Goal: Task Accomplishment & Management: Use online tool/utility

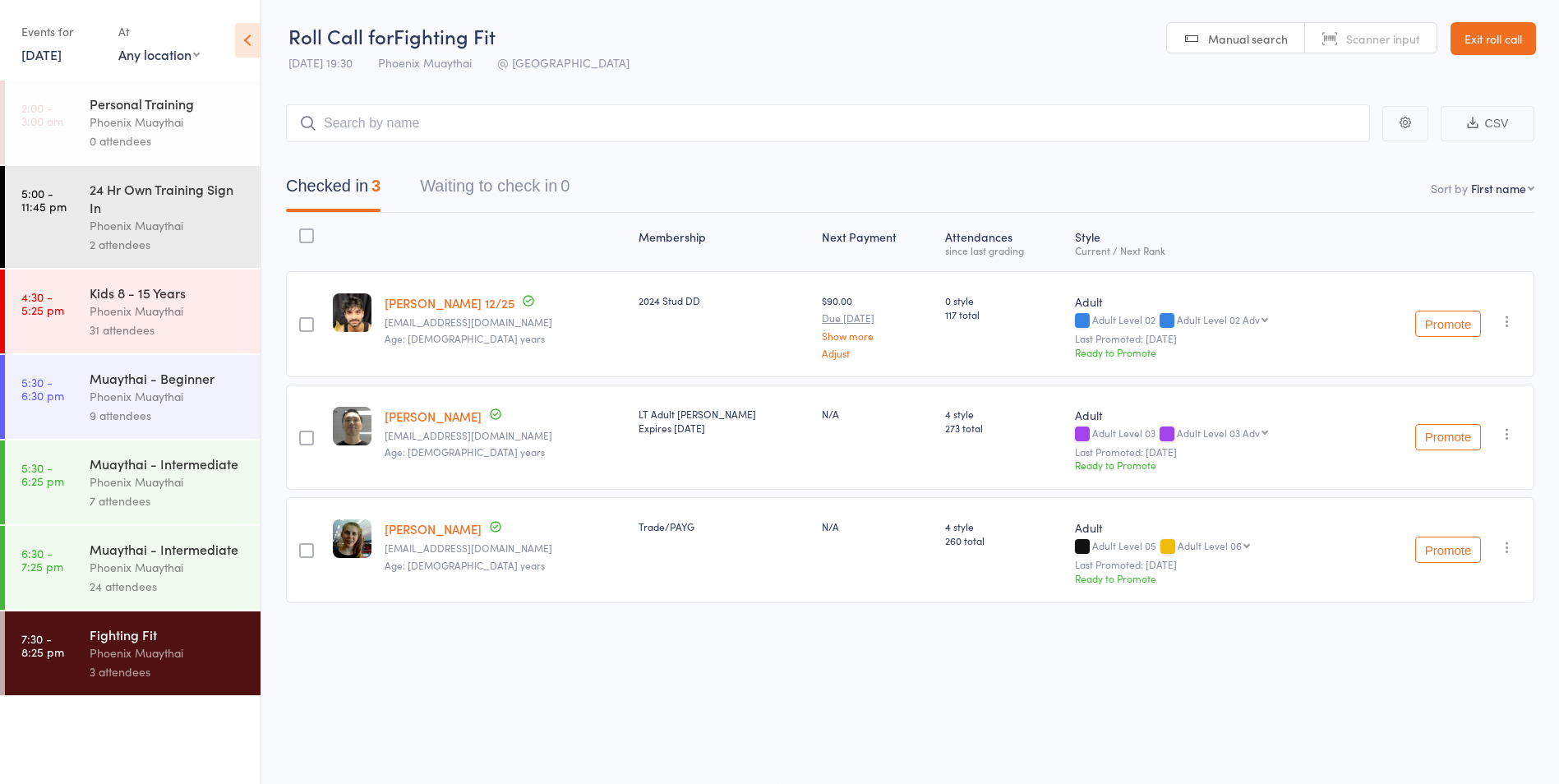
click at [155, 565] on div "Phoenix Muaythai" at bounding box center [168, 567] width 157 height 19
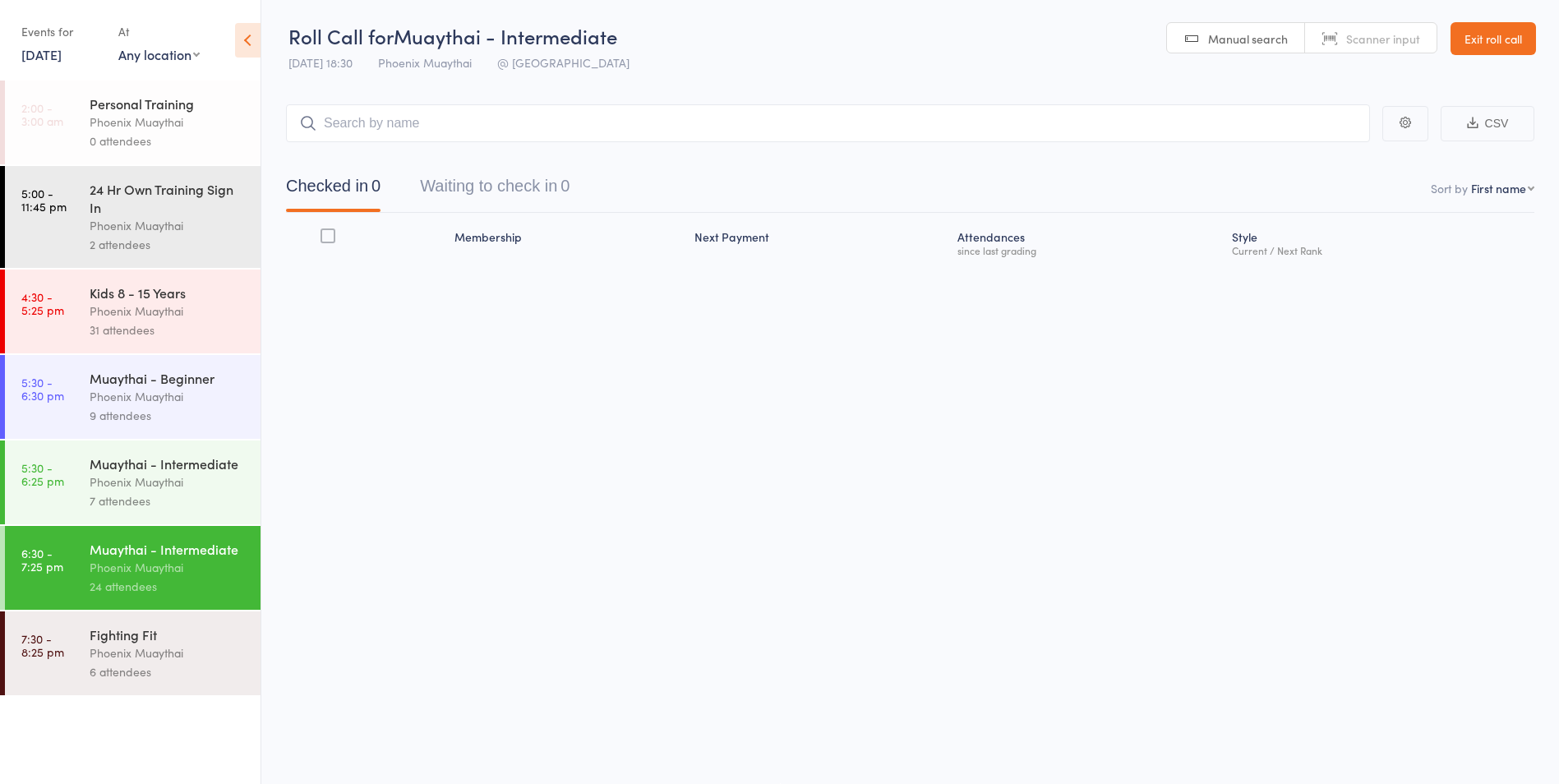
click at [156, 654] on div "Phoenix Muaythai" at bounding box center [168, 652] width 157 height 19
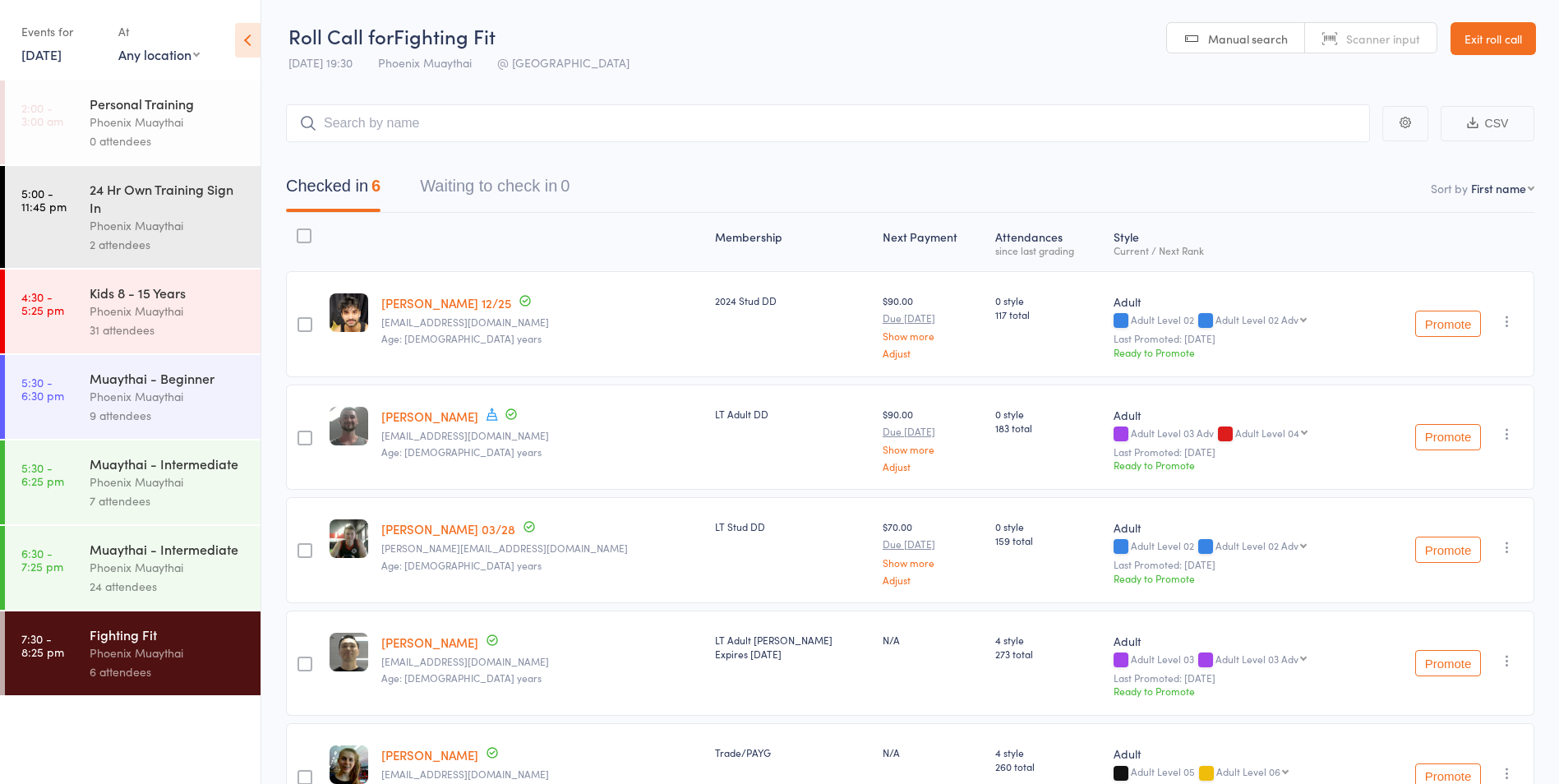
click at [1497, 35] on link "Exit roll call" at bounding box center [1493, 39] width 86 height 33
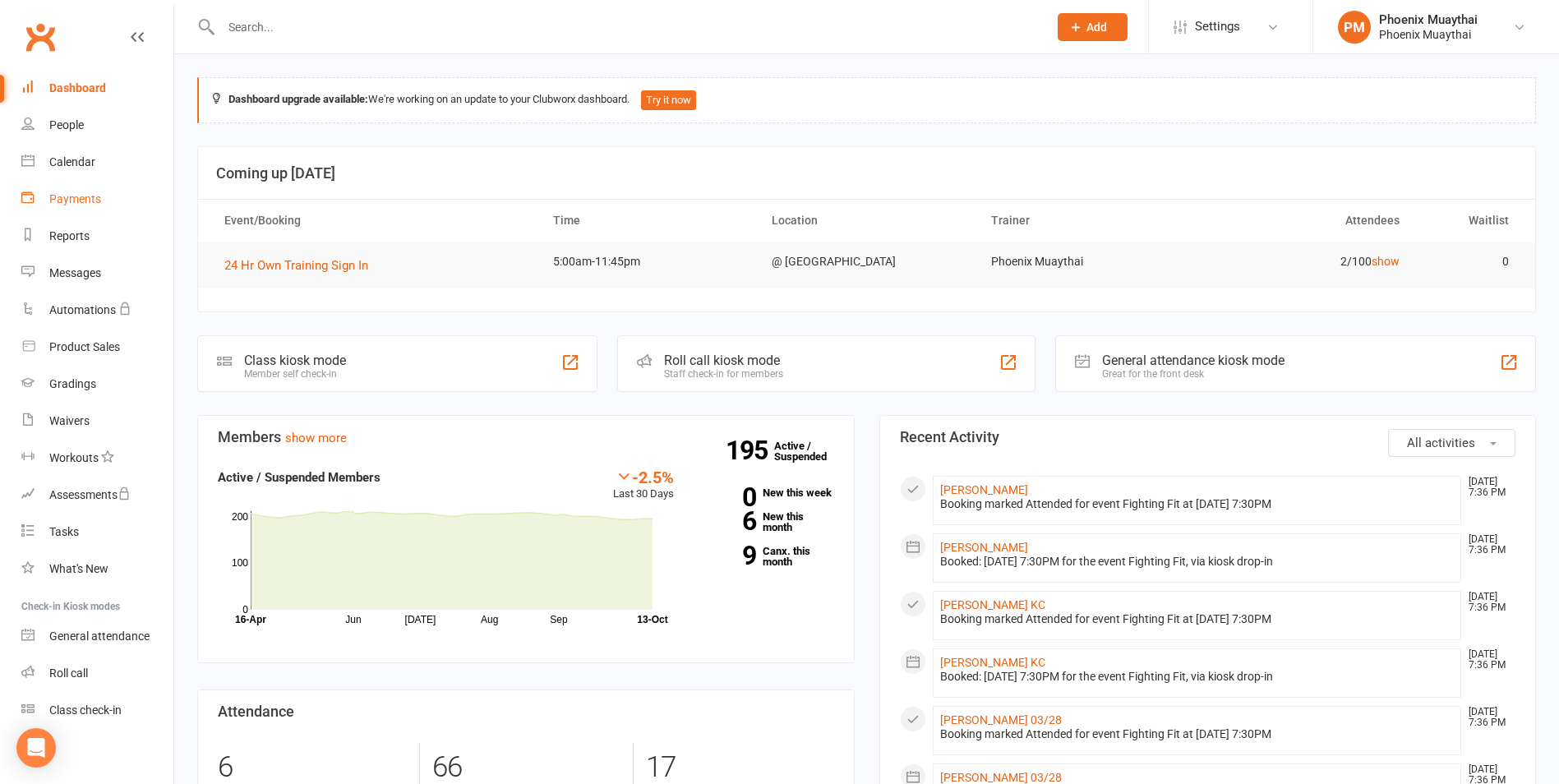
click at [66, 193] on div "Payments" at bounding box center [75, 199] width 52 height 13
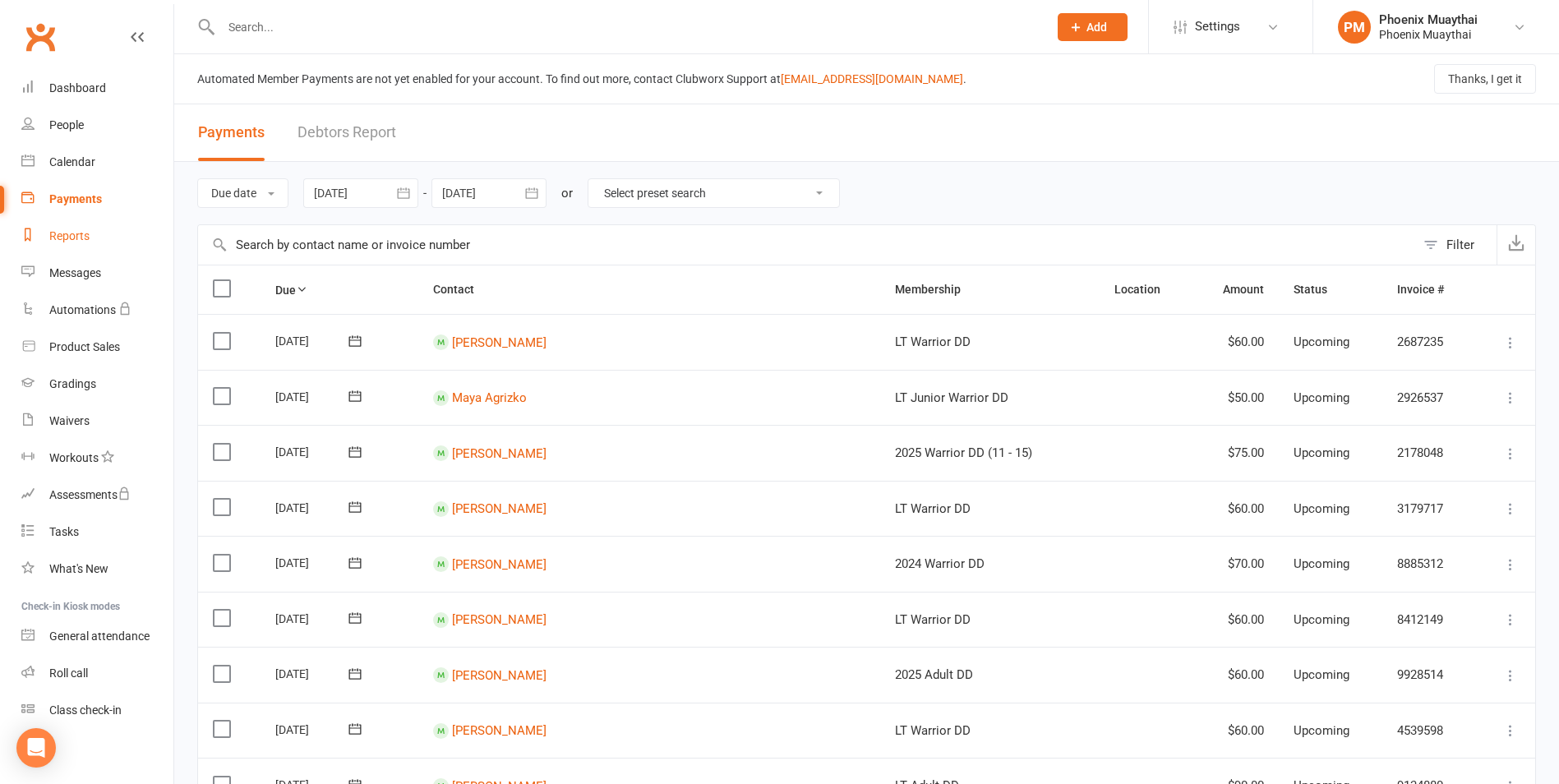
click at [70, 236] on div "Reports" at bounding box center [69, 236] width 40 height 13
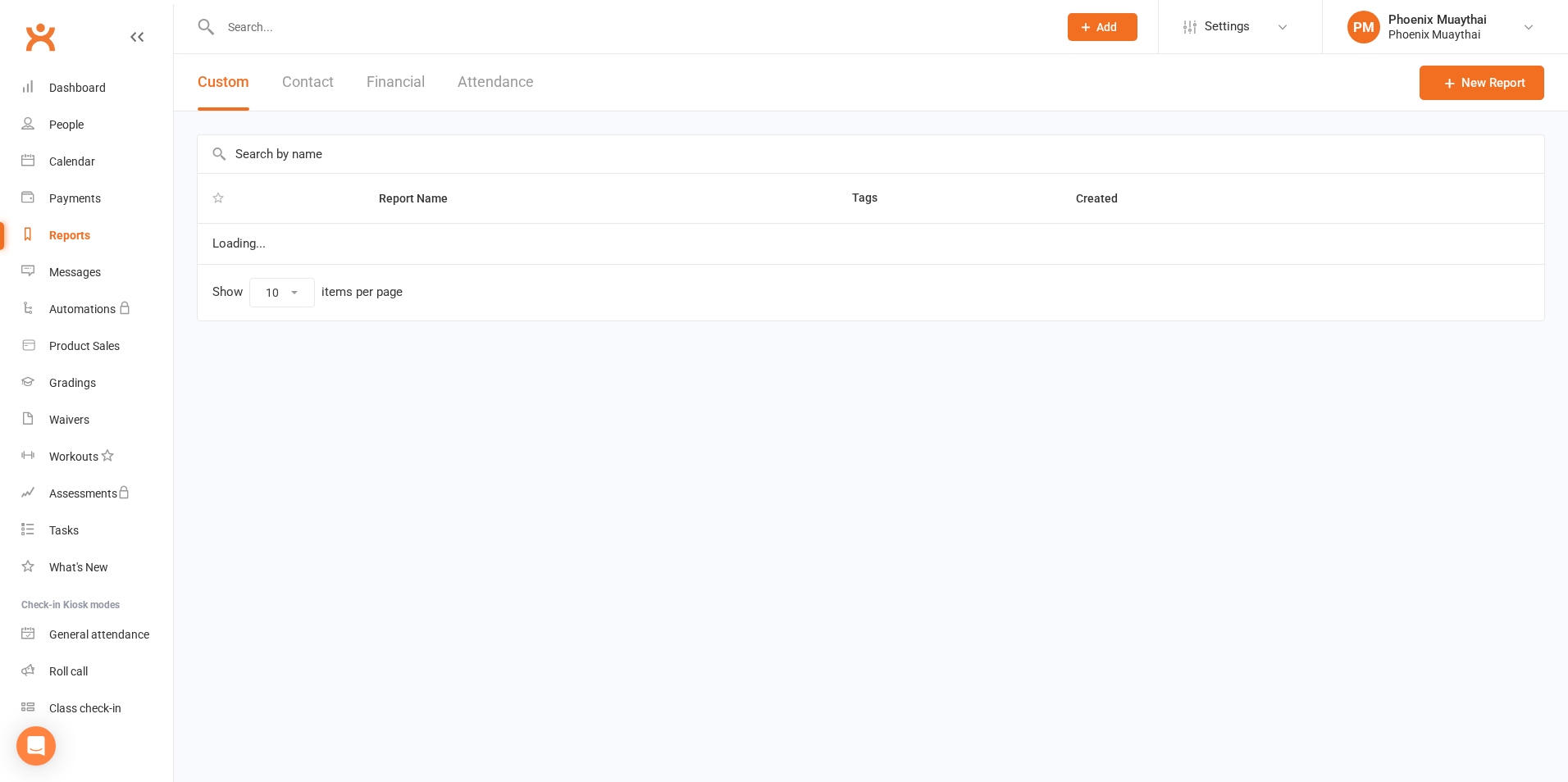
select select "100"
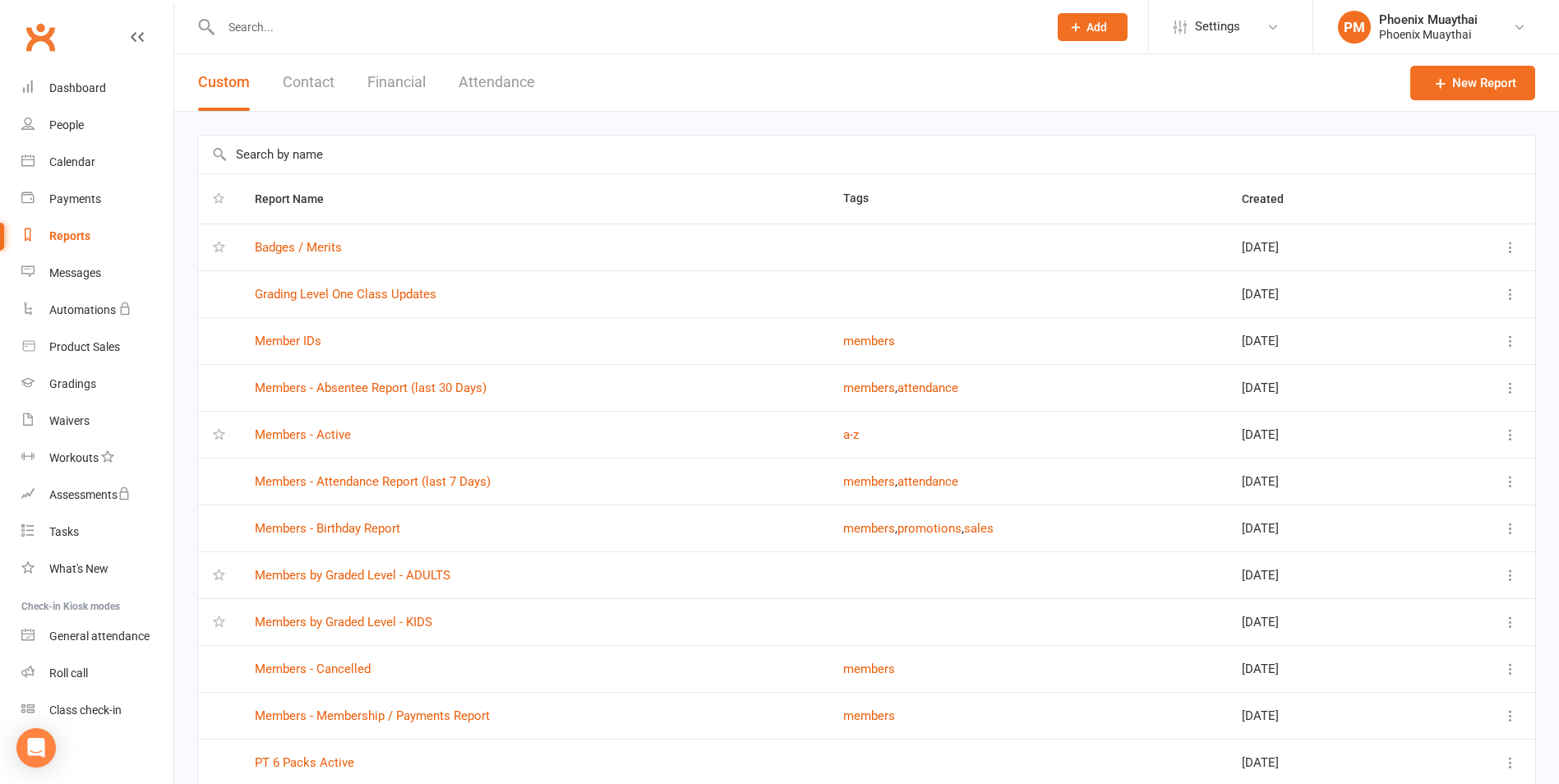
click at [400, 78] on button "Financial" at bounding box center [397, 82] width 58 height 57
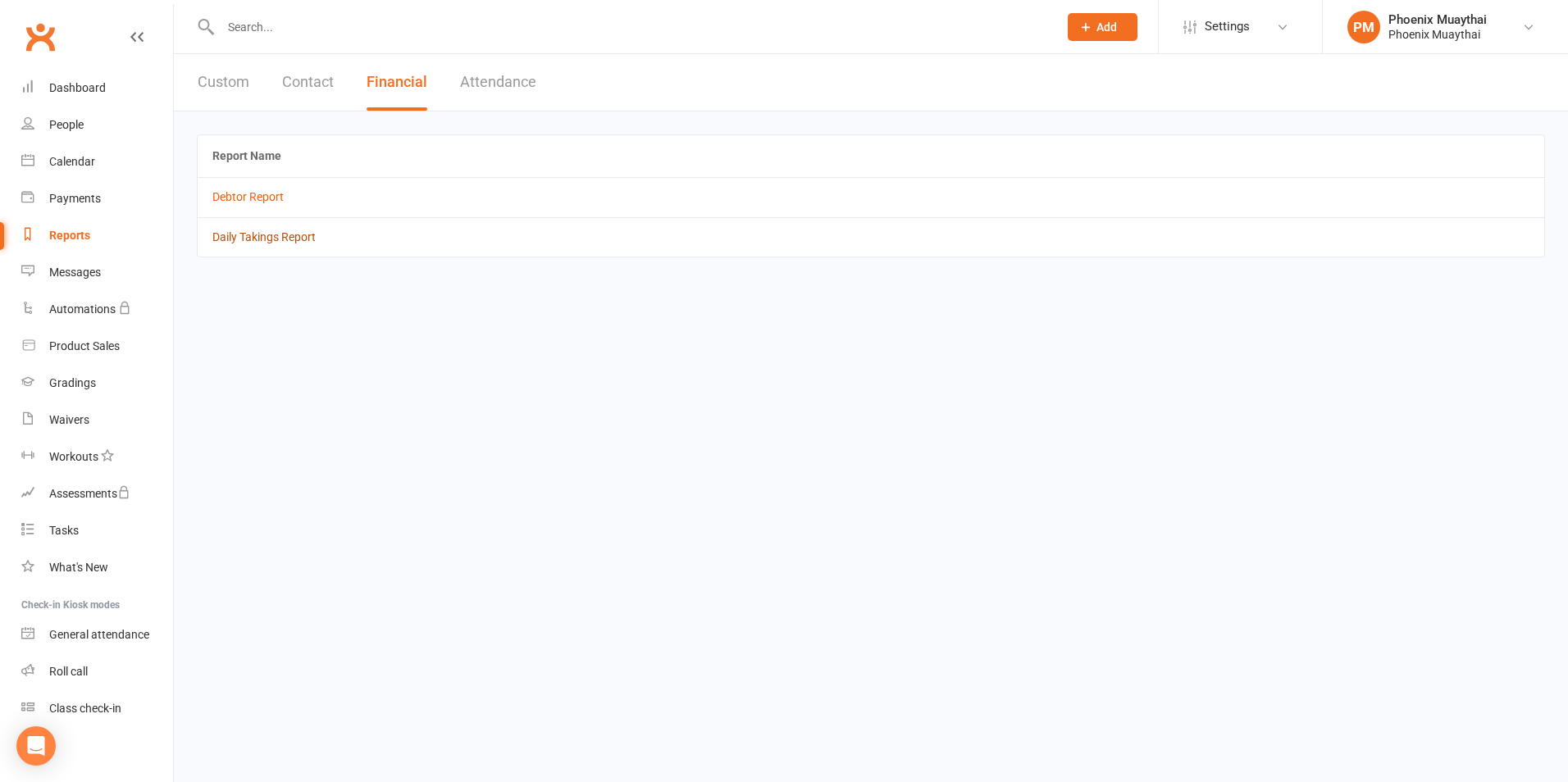
click at [275, 236] on link "Daily Takings Report" at bounding box center [264, 237] width 103 height 13
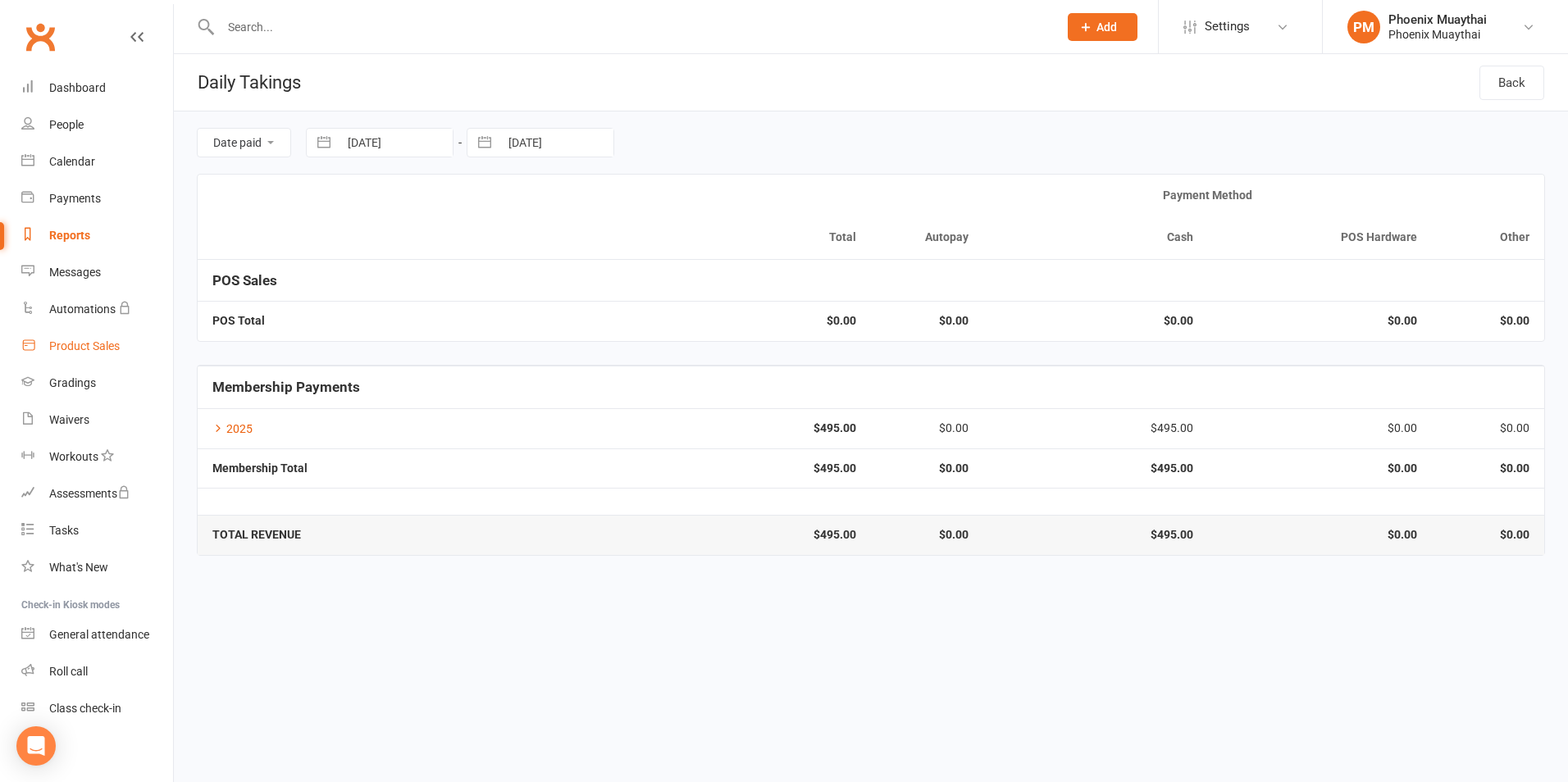
click at [76, 350] on div "Product Sales" at bounding box center [85, 346] width 71 height 13
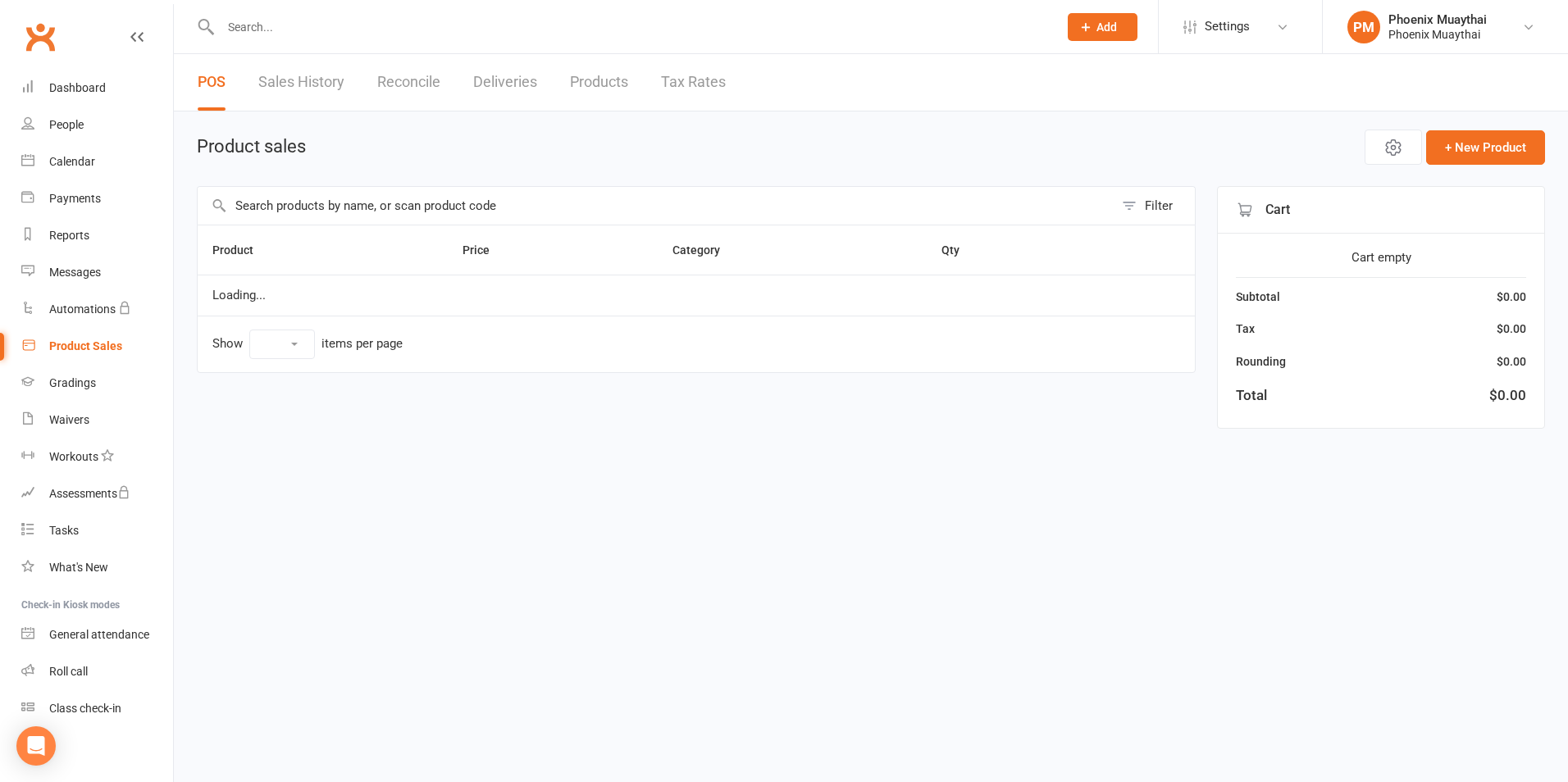
select select "100"
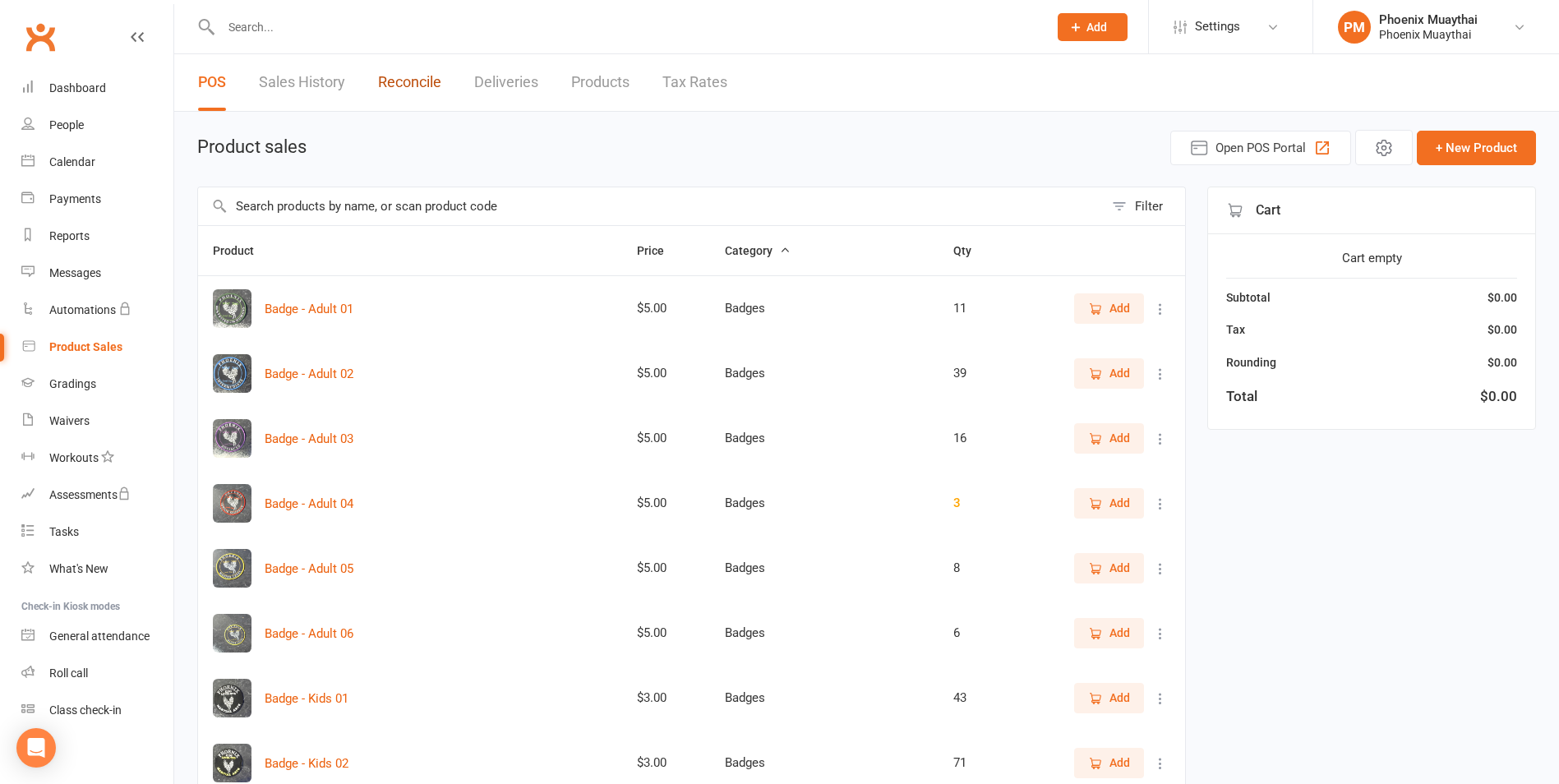
click at [397, 82] on link "Reconcile" at bounding box center [410, 82] width 63 height 57
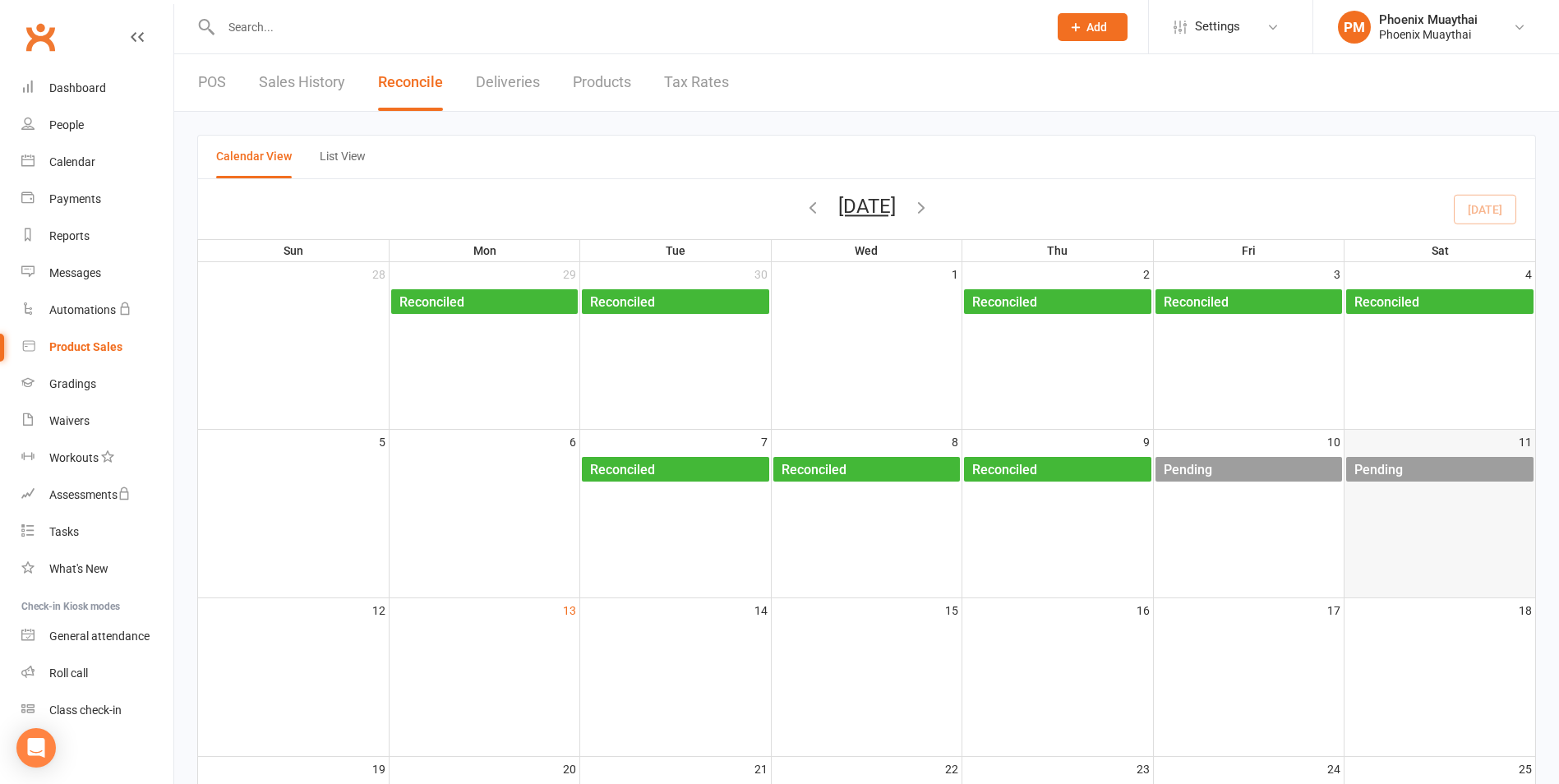
drag, startPoint x: 1450, startPoint y: 472, endPoint x: 1441, endPoint y: 471, distance: 9.1
click at [1449, 472] on div "Pending" at bounding box center [1443, 470] width 180 height 26
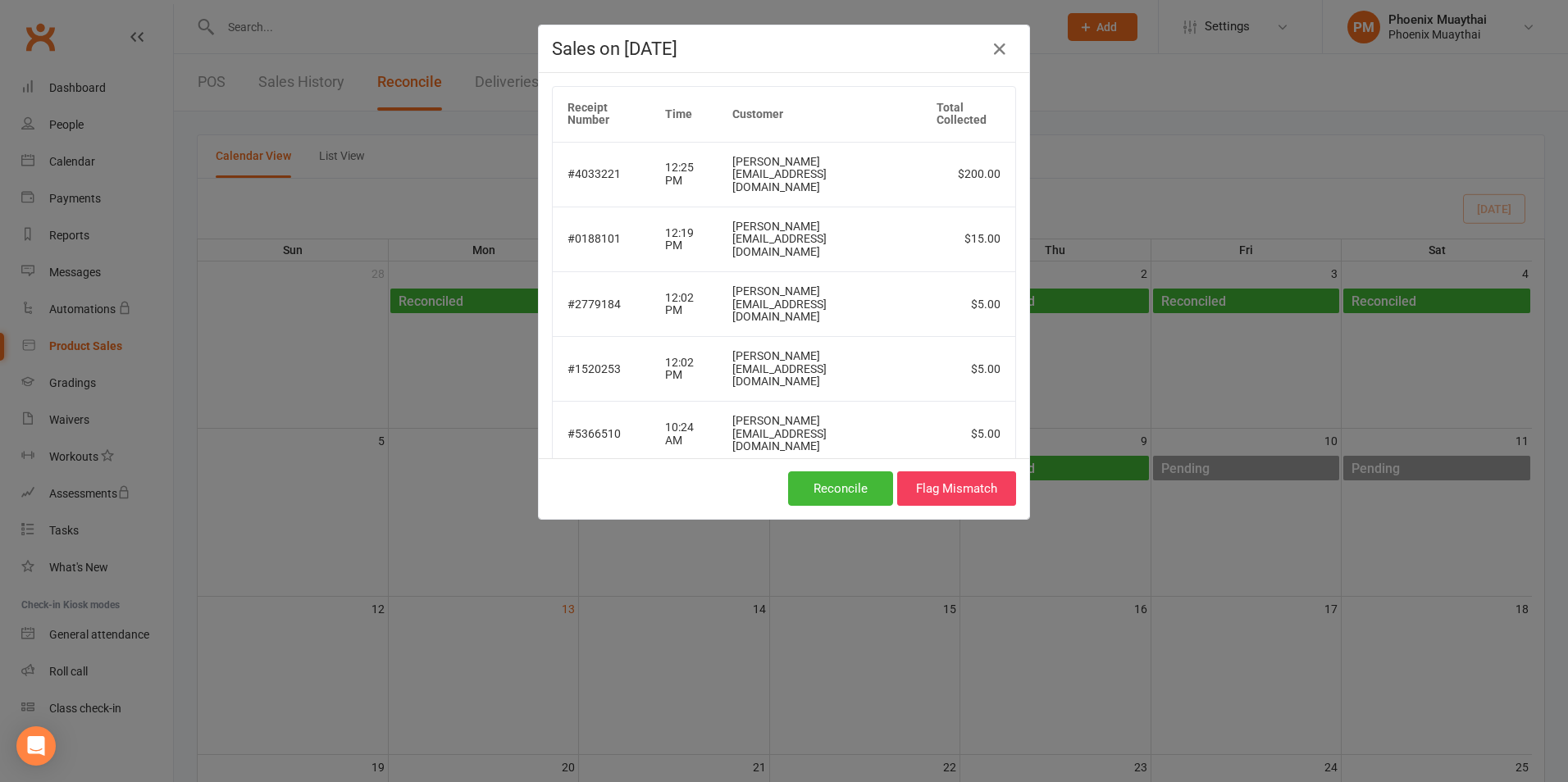
click at [708, 612] on div "Sales on [DATE] Receipt Number Time Customer Total Collected #4033221 12:25 PM …" at bounding box center [784, 391] width 1568 height 782
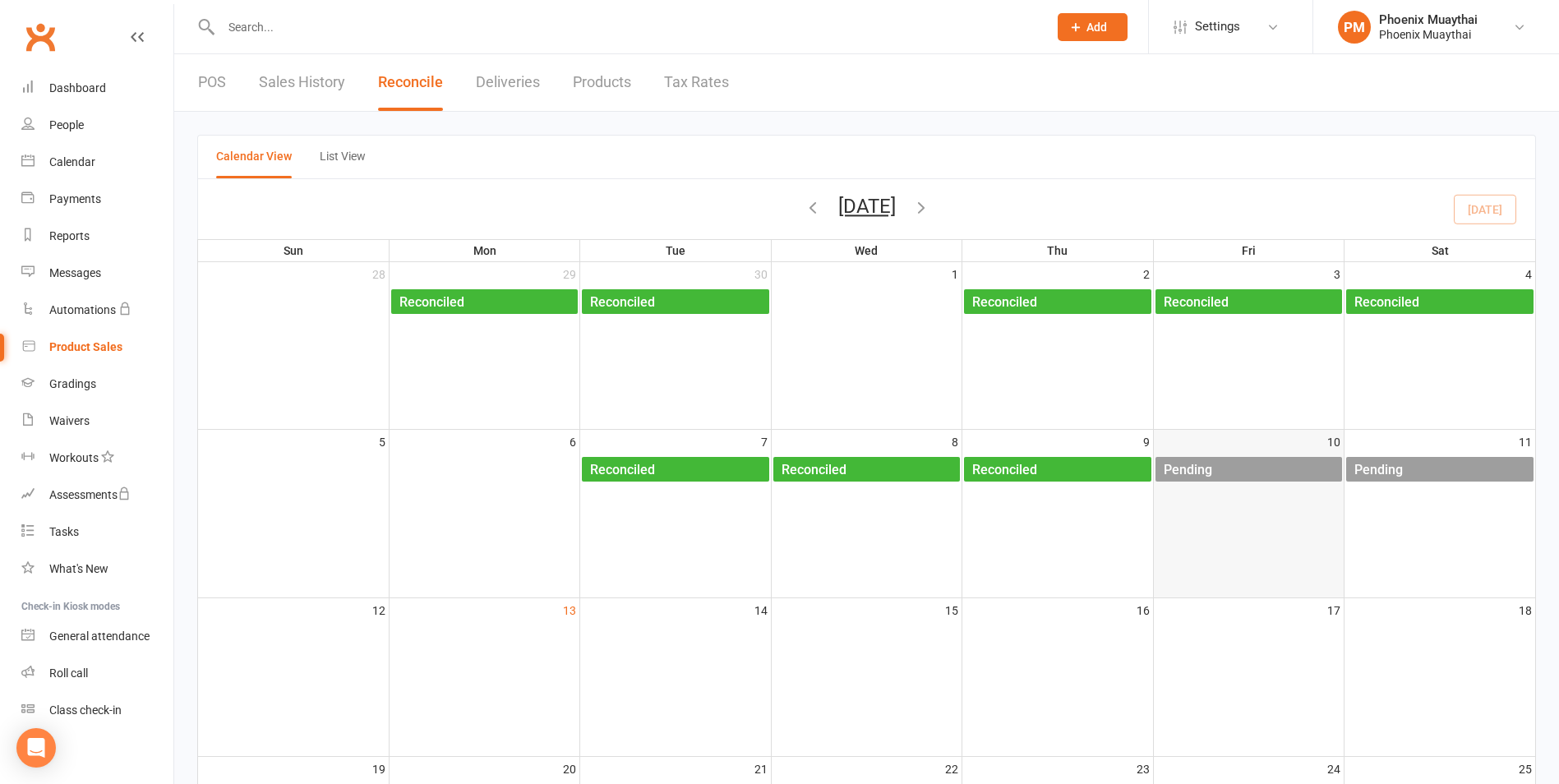
drag, startPoint x: 1223, startPoint y: 453, endPoint x: 1198, endPoint y: 471, distance: 30.8
click at [1223, 457] on div "10 Pending" at bounding box center [1249, 513] width 190 height 168
click at [1212, 467] on div "Pending" at bounding box center [1188, 470] width 50 height 26
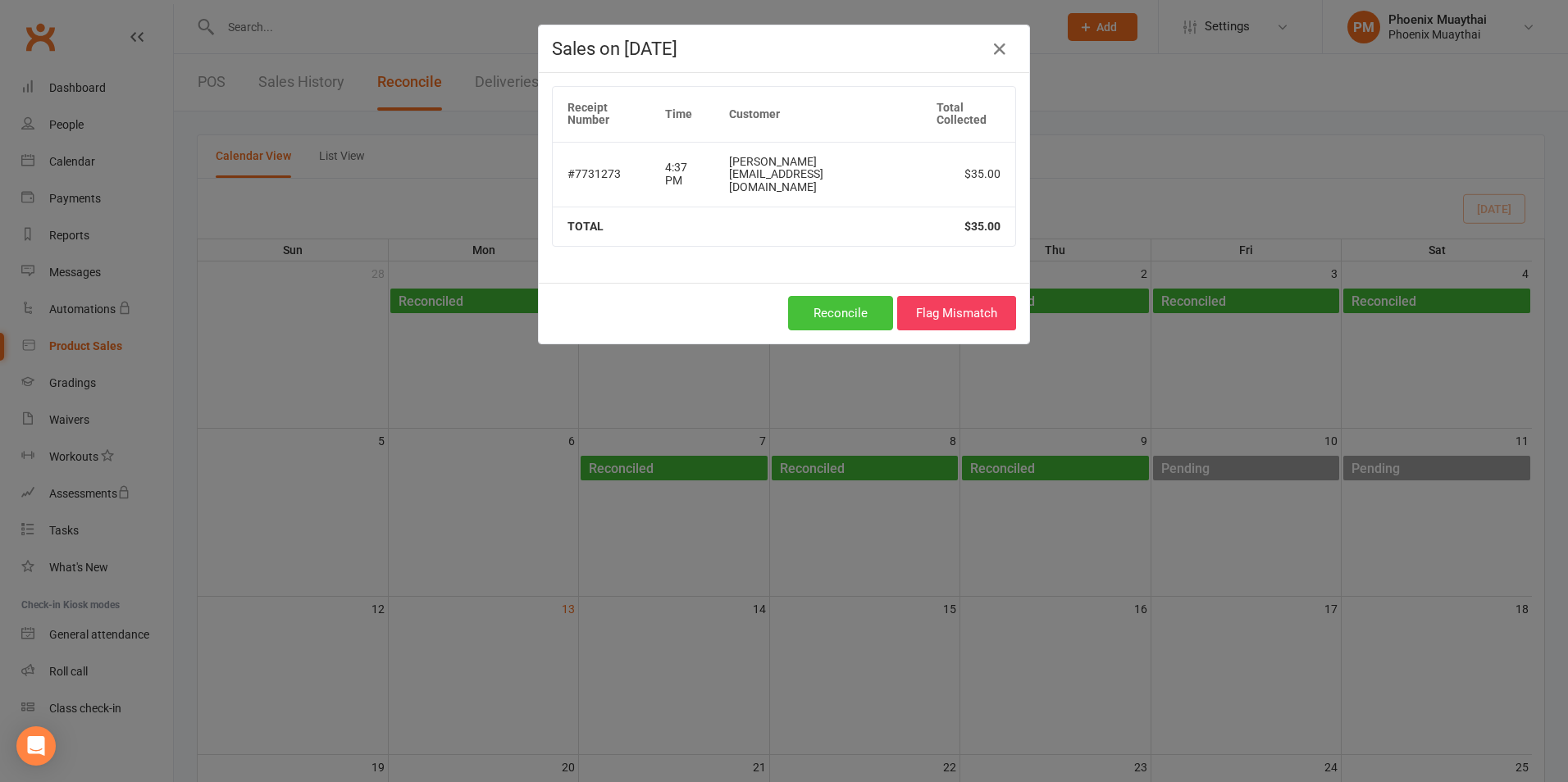
click at [817, 296] on button "Reconcile" at bounding box center [841, 313] width 105 height 34
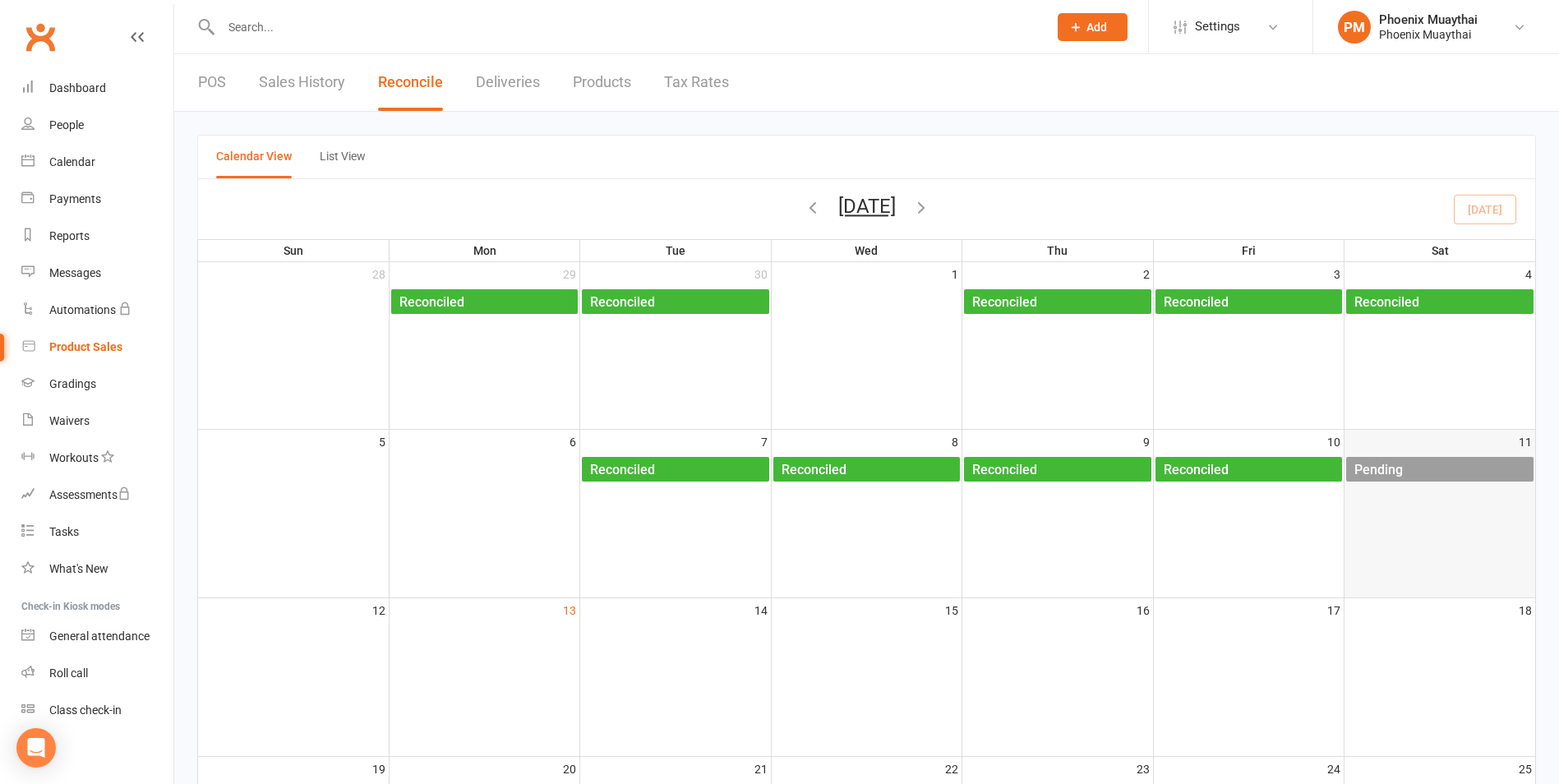
click at [1399, 464] on div "Pending" at bounding box center [1378, 470] width 50 height 26
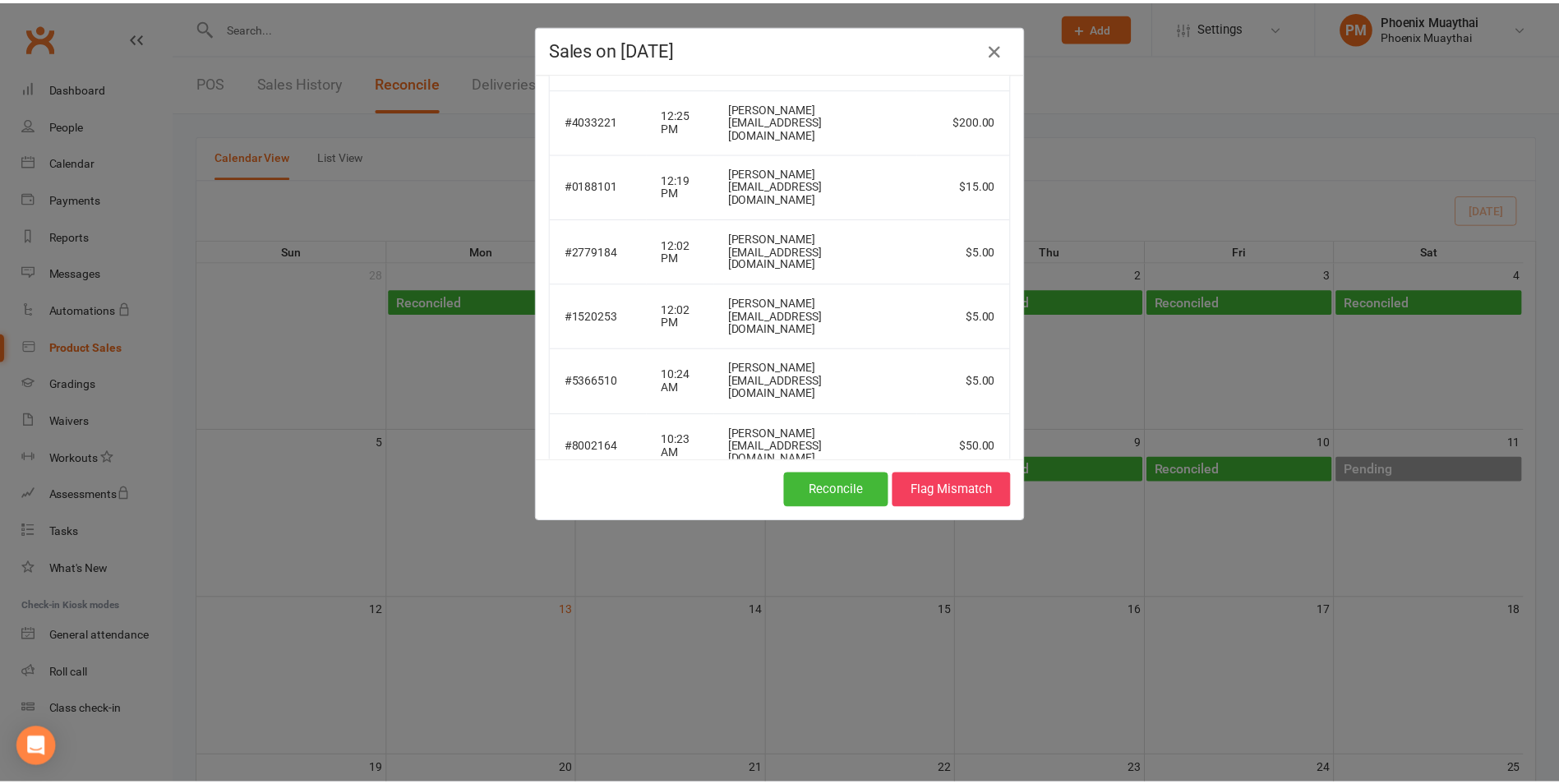
scroll to position [74, 0]
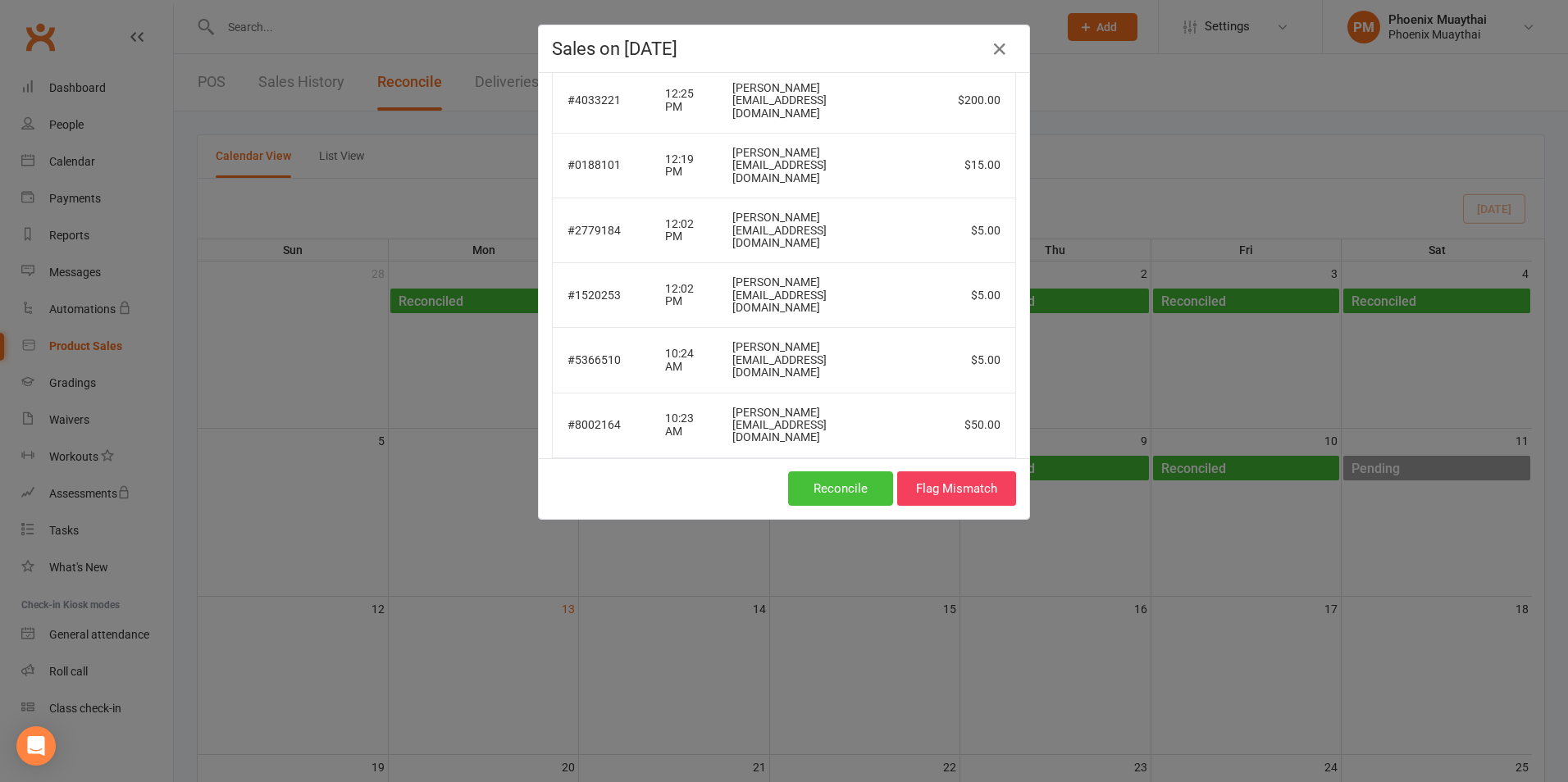
drag, startPoint x: 815, startPoint y: 481, endPoint x: 805, endPoint y: 471, distance: 14.1
click at [815, 480] on button "Reconcile" at bounding box center [841, 488] width 105 height 34
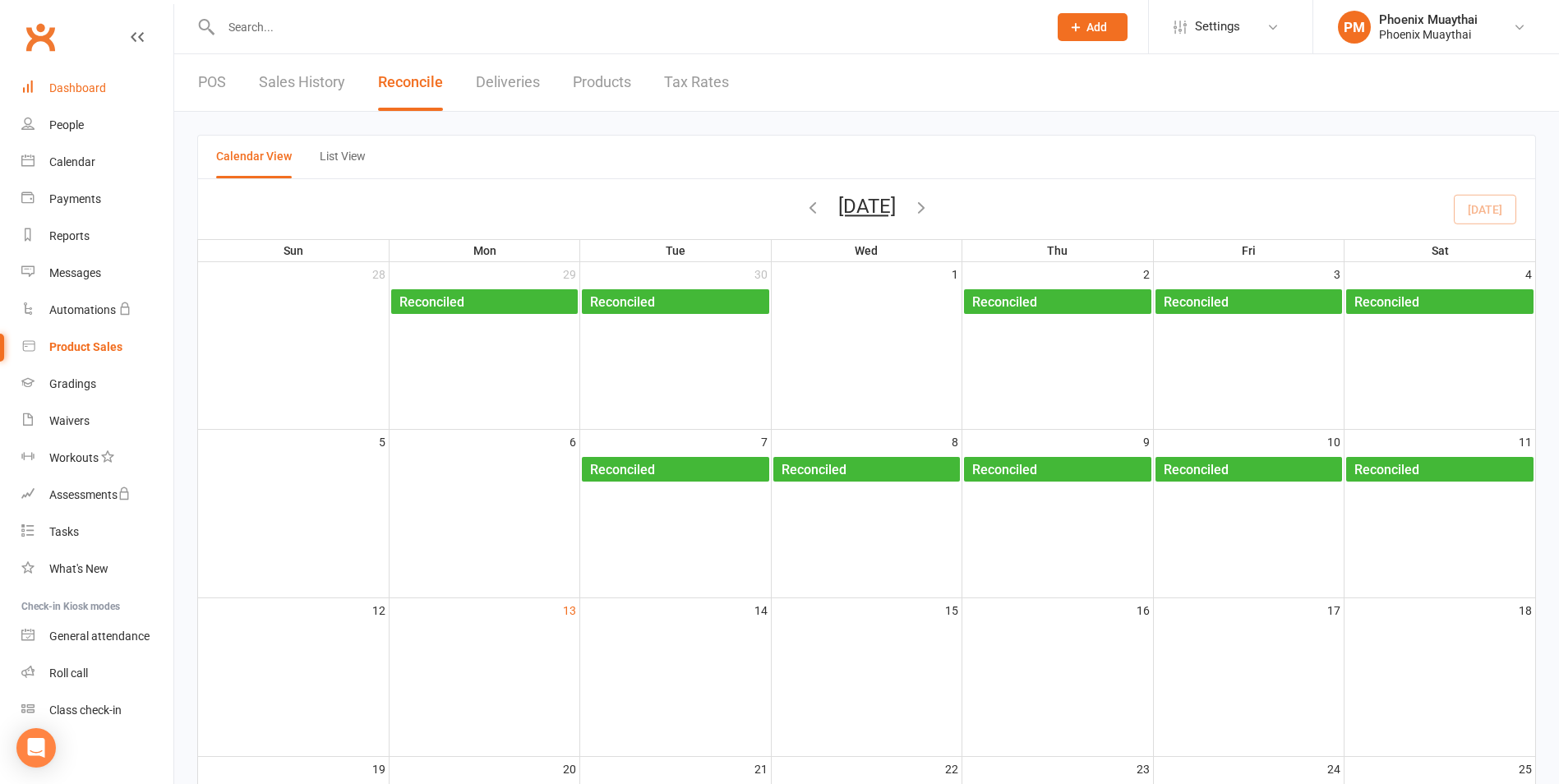
click at [77, 90] on div "Dashboard" at bounding box center [77, 88] width 57 height 13
